Goal: Task Accomplishment & Management: Complete application form

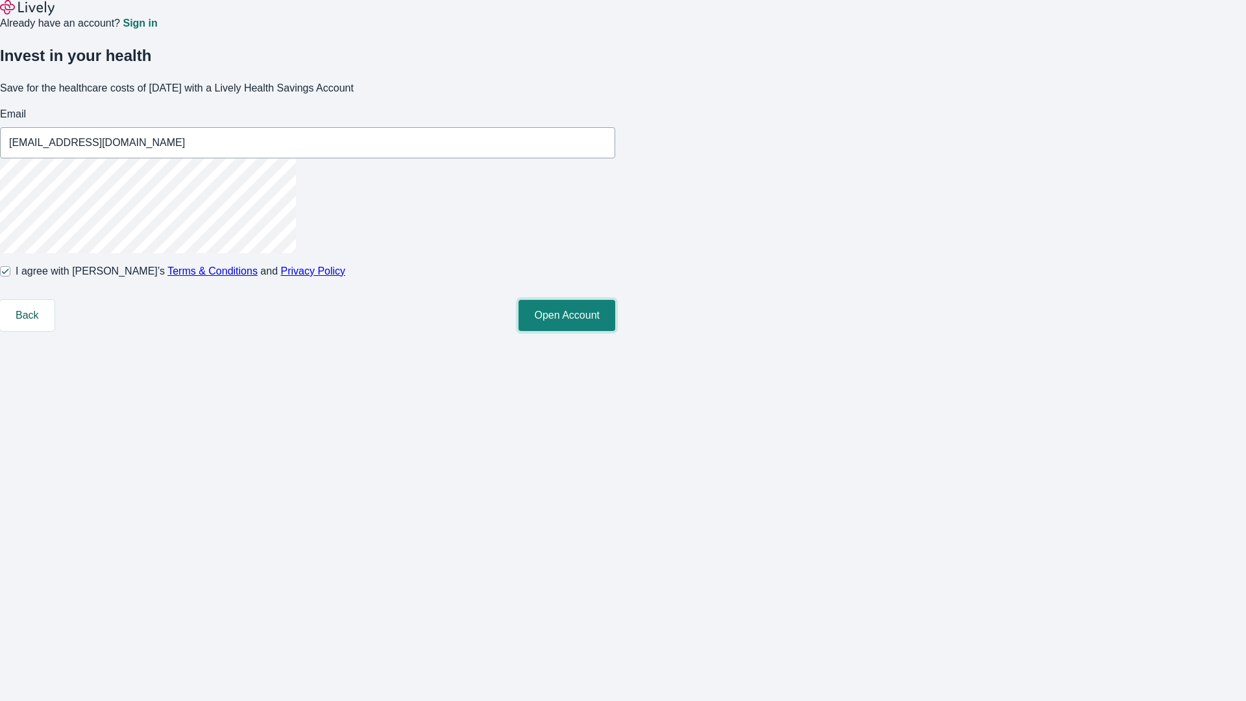
click at [615, 331] on button "Open Account" at bounding box center [566, 315] width 97 height 31
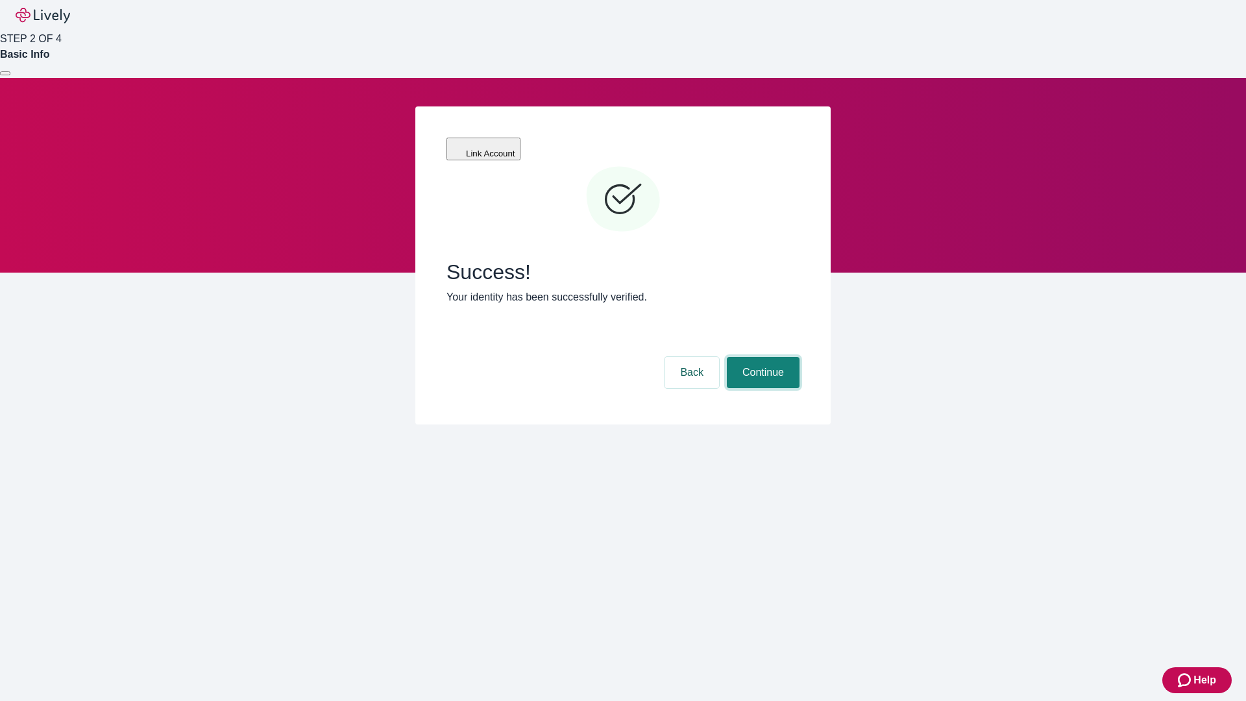
click at [761, 357] on button "Continue" at bounding box center [763, 372] width 73 height 31
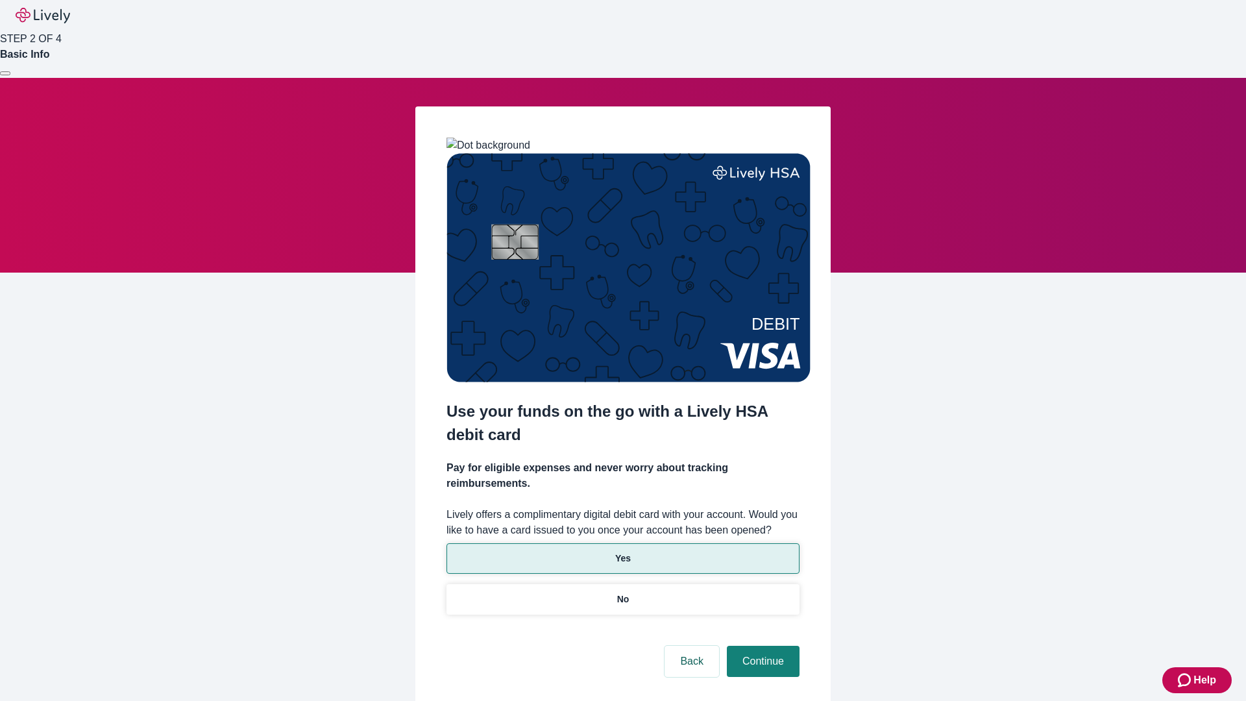
click at [622, 551] on p "Yes" at bounding box center [623, 558] width 16 height 14
click at [761, 645] on button "Continue" at bounding box center [763, 660] width 73 height 31
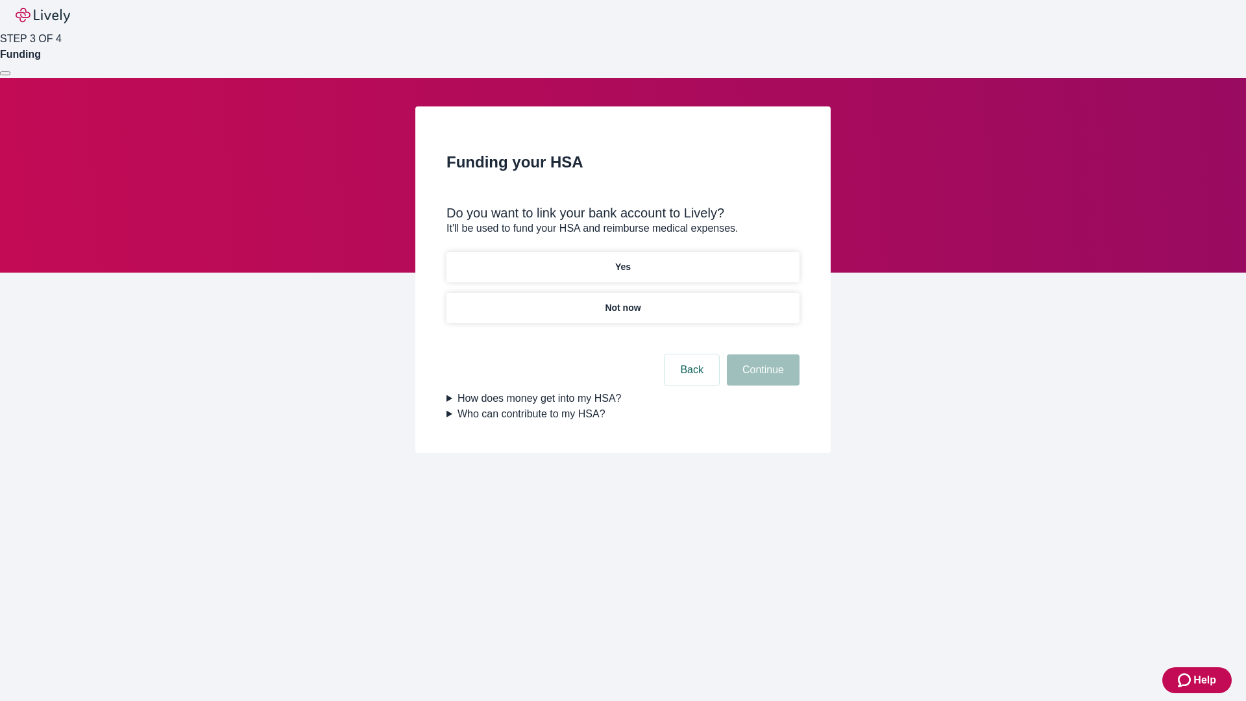
click at [622, 301] on p "Not now" at bounding box center [623, 308] width 36 height 14
click at [761, 378] on button "Continue" at bounding box center [763, 369] width 73 height 31
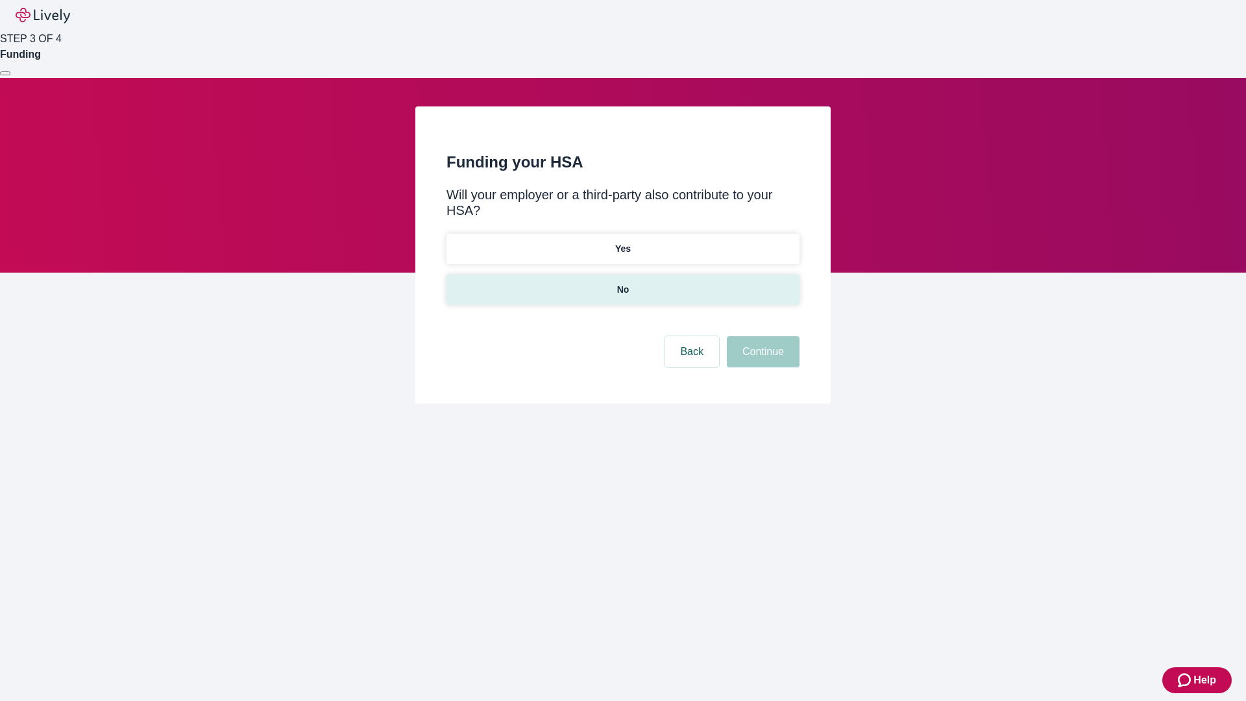
click at [622, 283] on p "No" at bounding box center [623, 290] width 12 height 14
click at [761, 336] on button "Continue" at bounding box center [763, 351] width 73 height 31
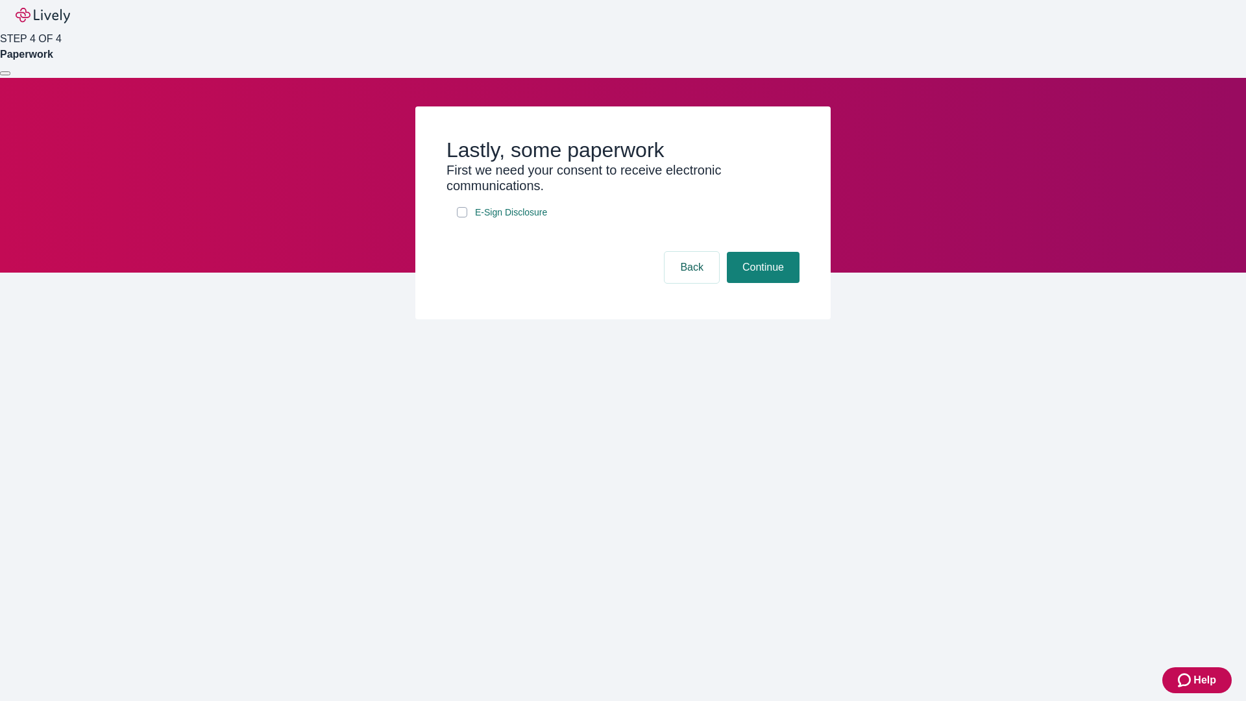
click at [462, 217] on input "E-Sign Disclosure" at bounding box center [462, 212] width 10 height 10
checkbox input "true"
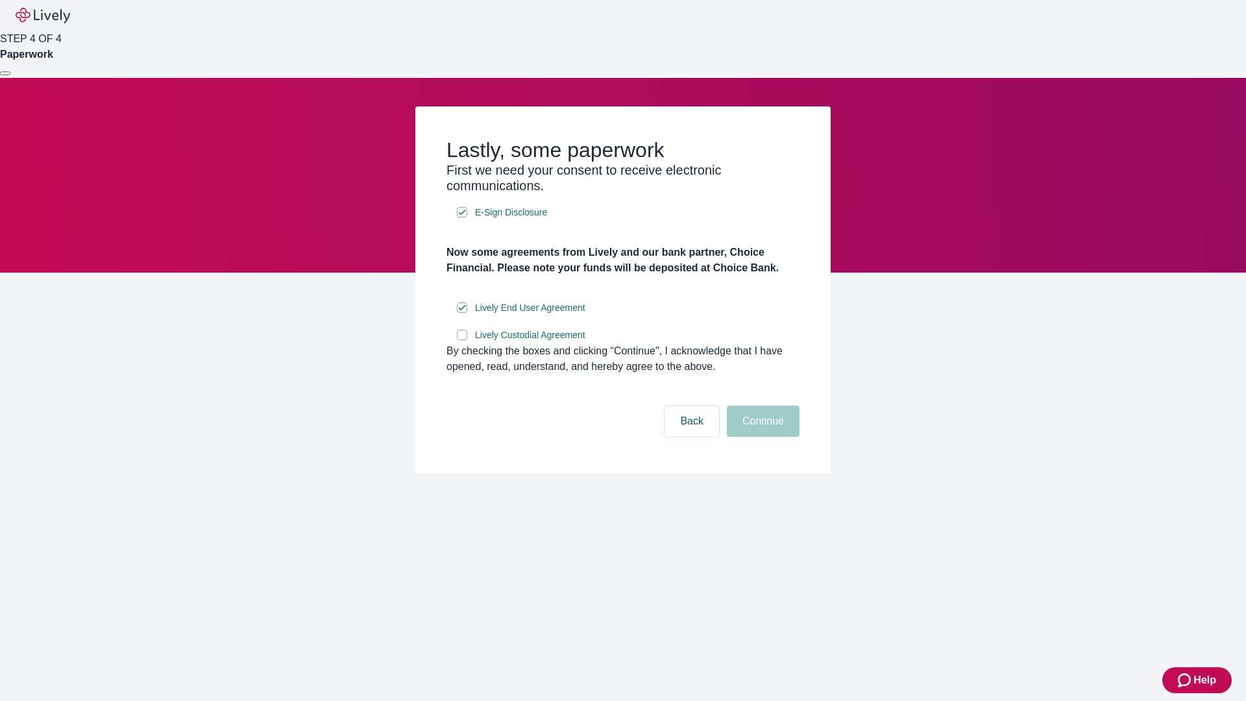
click at [462, 340] on input "Lively Custodial Agreement" at bounding box center [462, 335] width 10 height 10
checkbox input "true"
click at [761, 437] on button "Continue" at bounding box center [763, 420] width 73 height 31
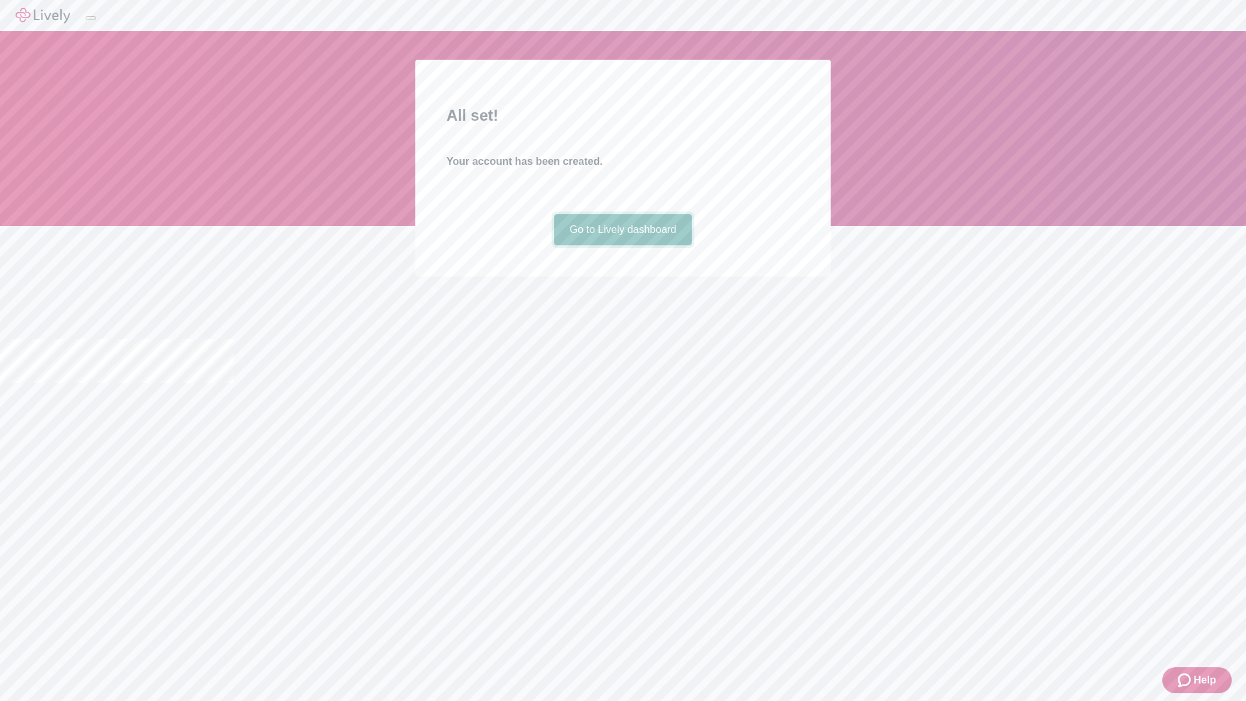
click at [622, 245] on link "Go to Lively dashboard" at bounding box center [623, 229] width 138 height 31
